Goal: Information Seeking & Learning: Learn about a topic

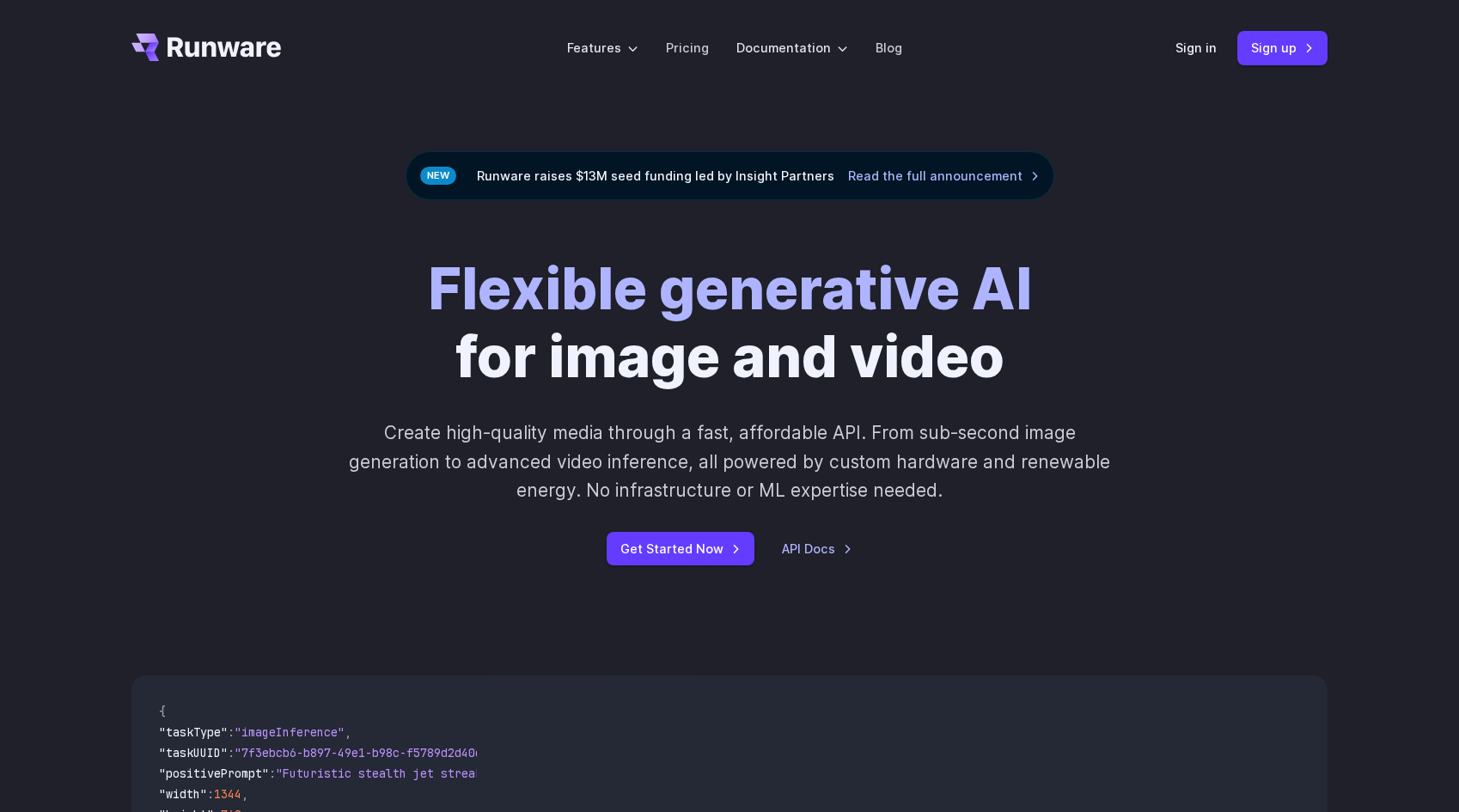
click at [234, 49] on icon "Go to /" at bounding box center [224, 46] width 114 height 20
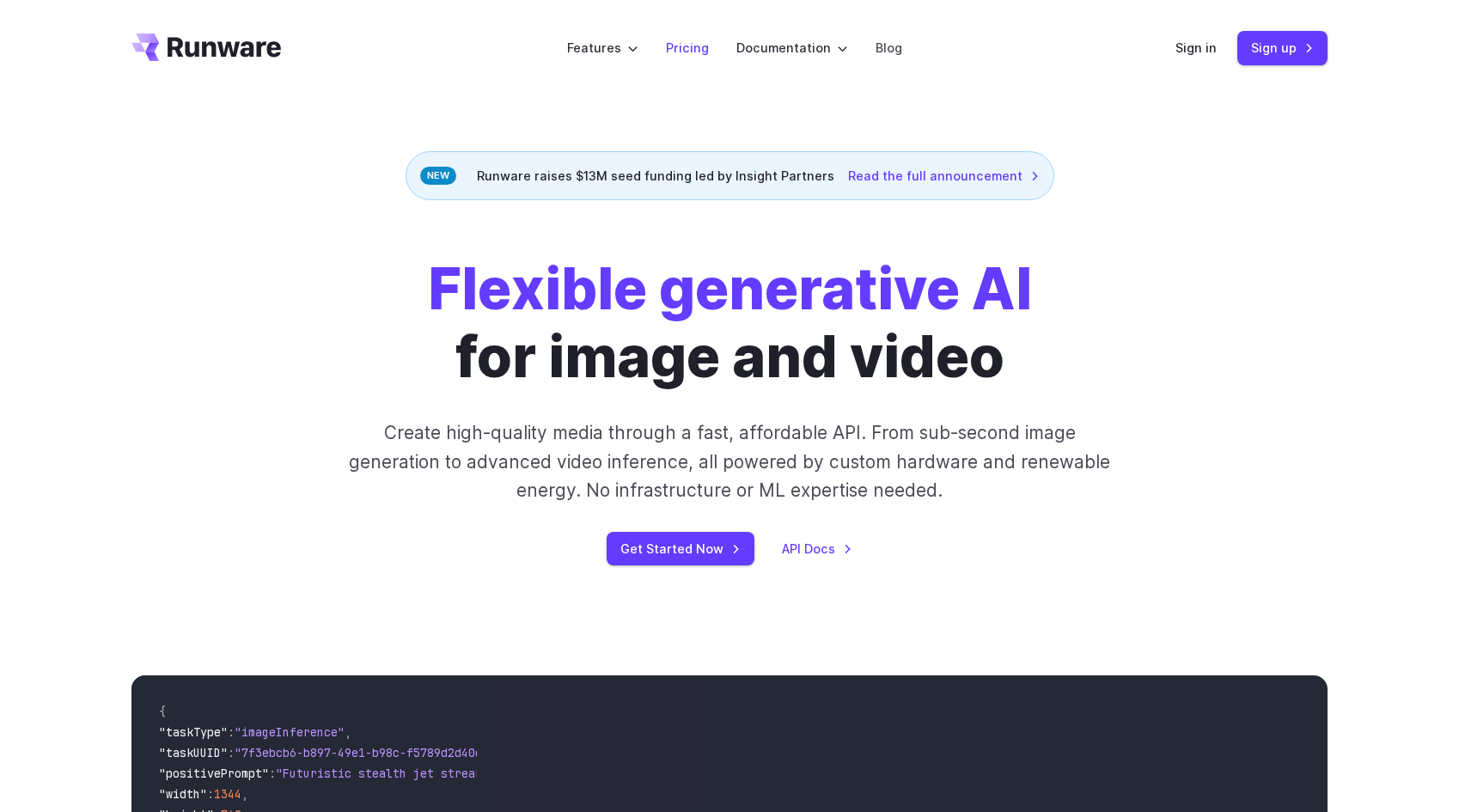
click at [682, 47] on link "Pricing" at bounding box center [688, 47] width 43 height 20
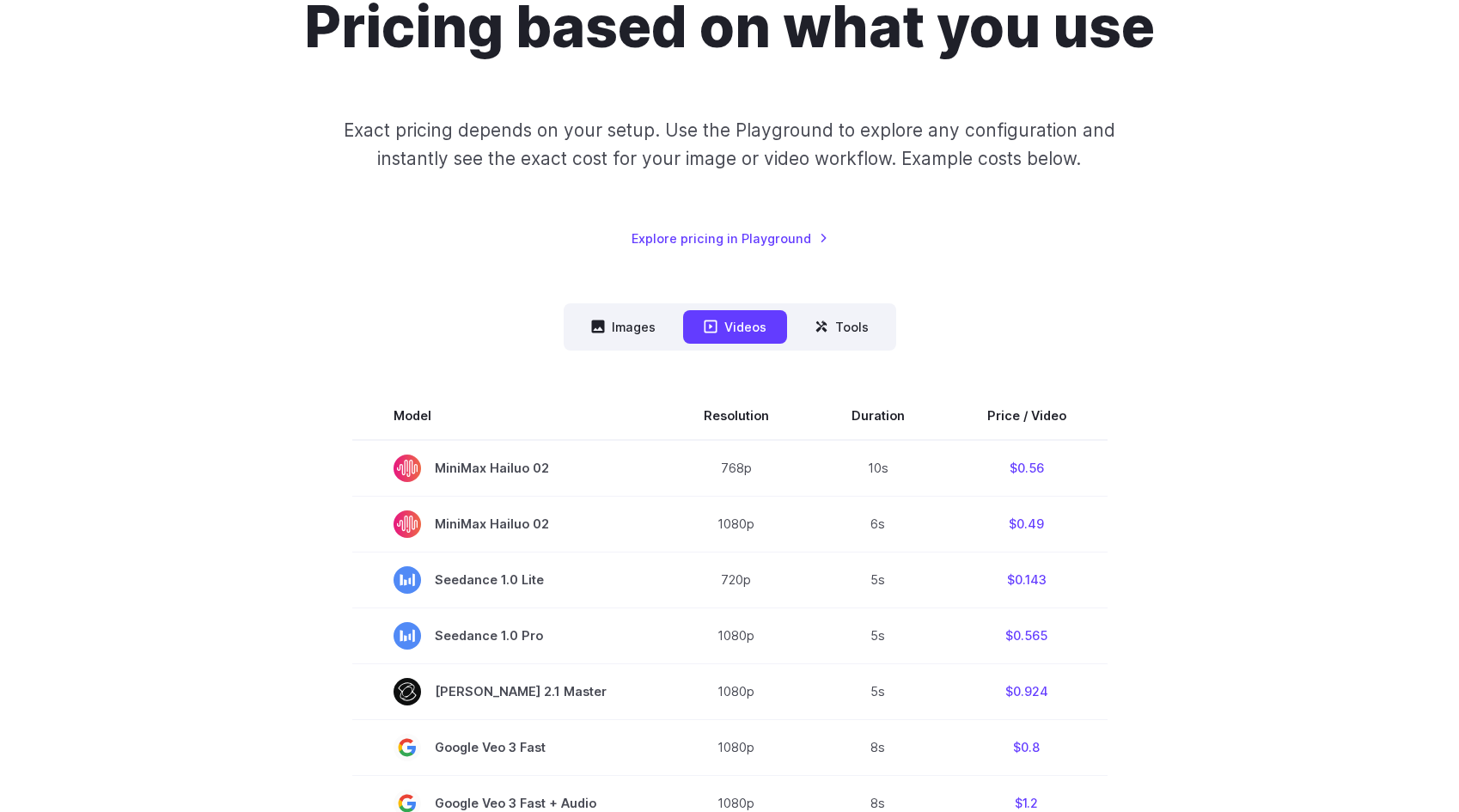
scroll to position [215, 0]
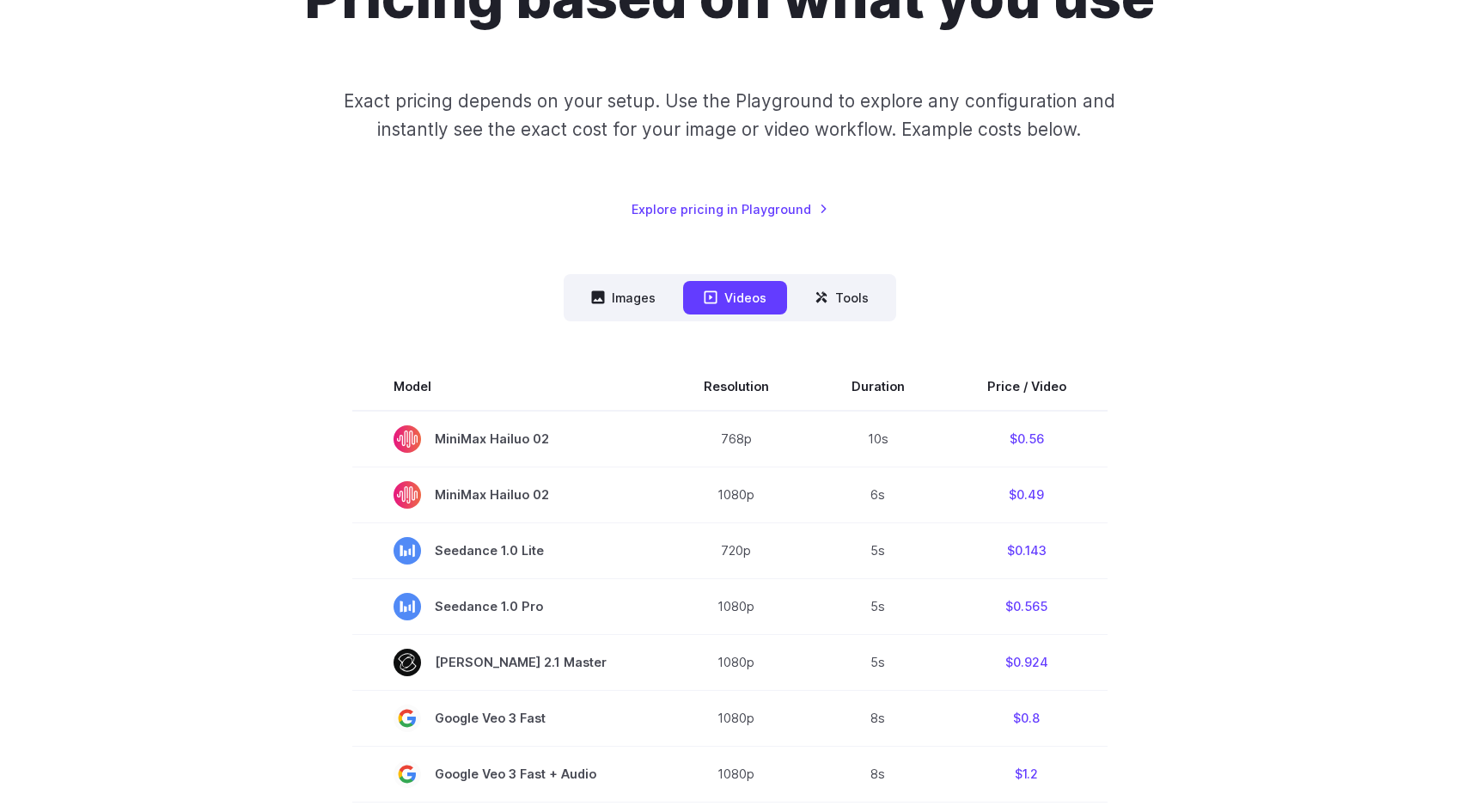
click at [663, 318] on nav "Images Videos Tools ****** ****** *****" at bounding box center [730, 298] width 333 height 47
click at [650, 310] on button "Images" at bounding box center [623, 298] width 106 height 34
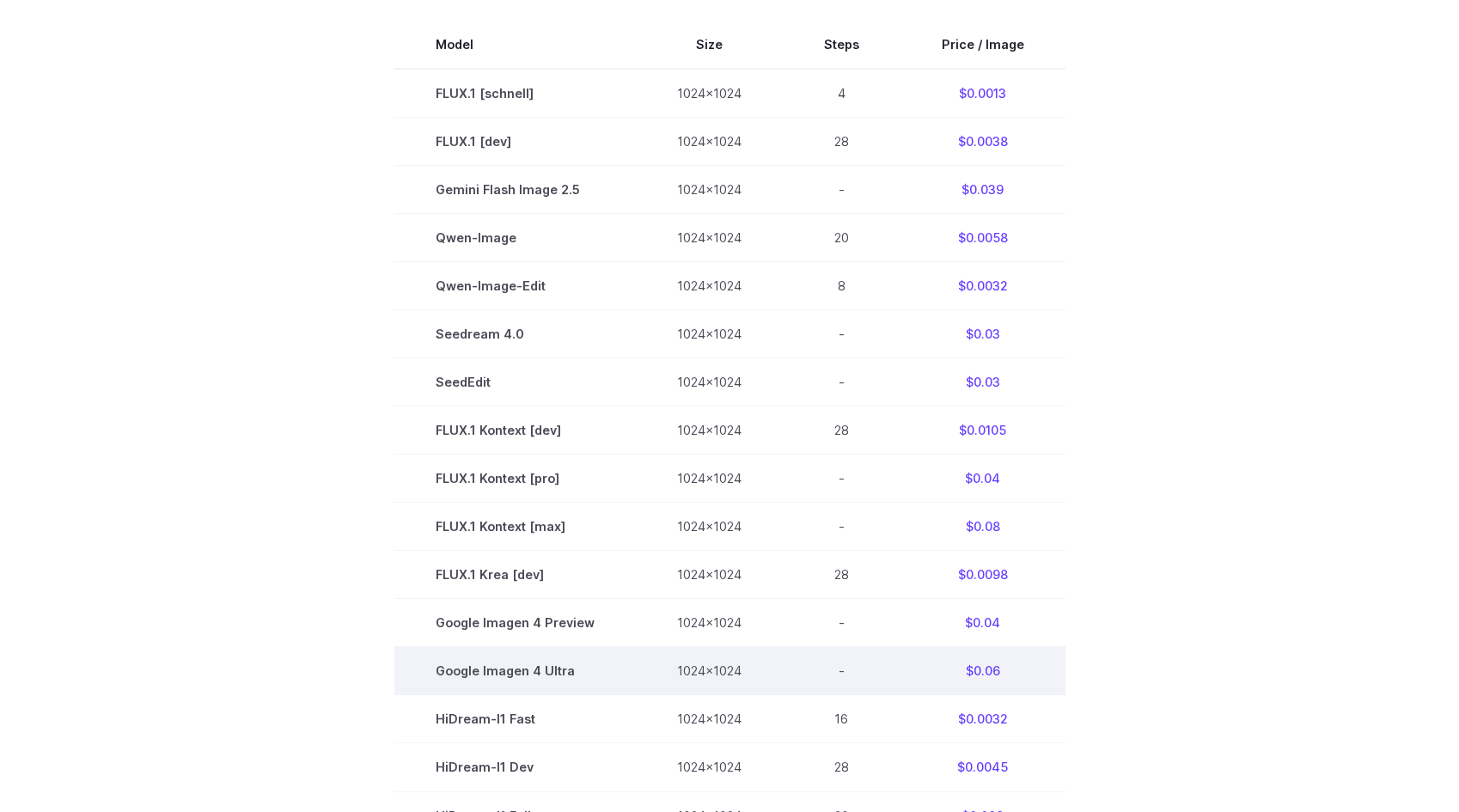
scroll to position [554, 0]
